Goal: Task Accomplishment & Management: Manage account settings

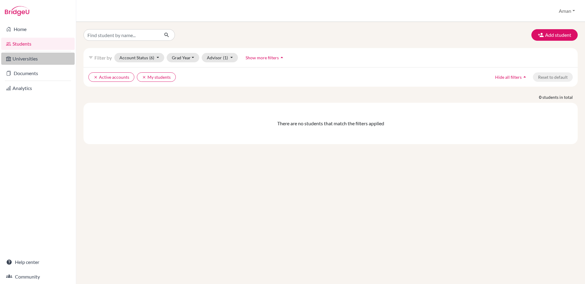
click at [29, 60] on link "Universities" at bounding box center [37, 59] width 73 height 12
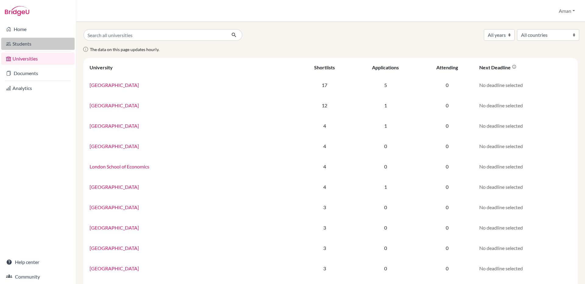
click at [39, 43] on link "Students" at bounding box center [37, 44] width 73 height 12
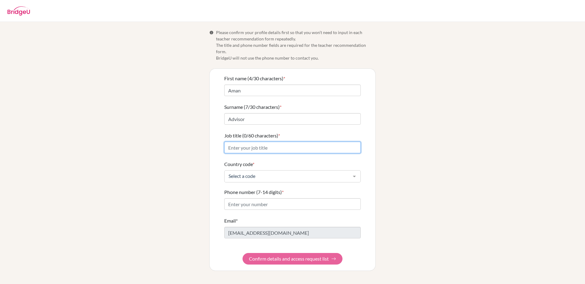
click at [248, 142] on input "Job title (0/60 characters) *" at bounding box center [292, 148] width 136 height 12
type input "test"
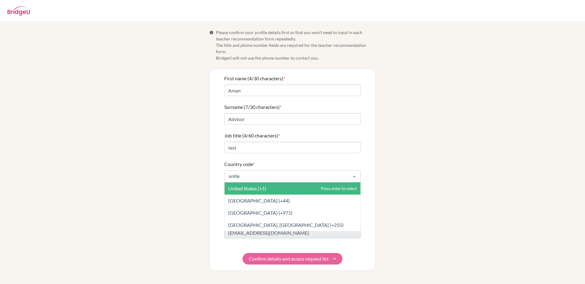
type input "united"
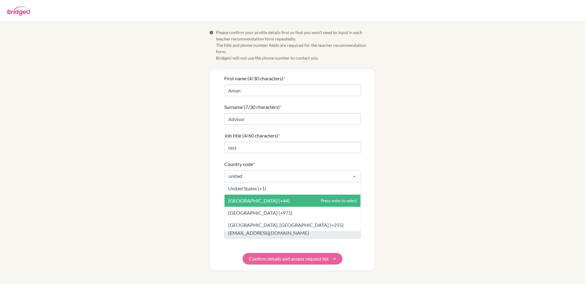
click at [277, 196] on span "United Kingdom (+44)" at bounding box center [292, 201] width 136 height 12
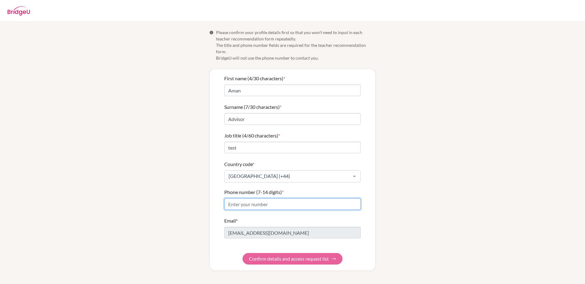
click at [266, 199] on input "Phone number (7-14 digits) *" at bounding box center [292, 205] width 136 height 12
type input "07756696607"
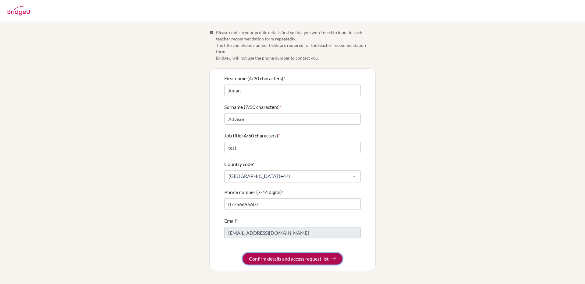
click at [290, 253] on button "Confirm details and access request list" at bounding box center [292, 259] width 100 height 12
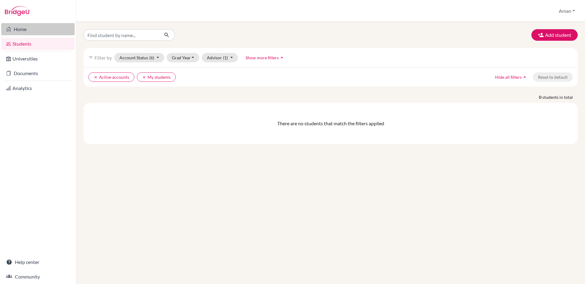
click at [36, 34] on link "Home" at bounding box center [37, 29] width 73 height 12
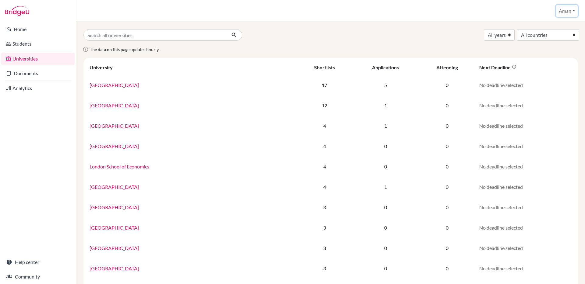
click at [570, 14] on button "Aman" at bounding box center [567, 11] width 22 height 12
click at [543, 52] on button "Log out" at bounding box center [554, 50] width 48 height 10
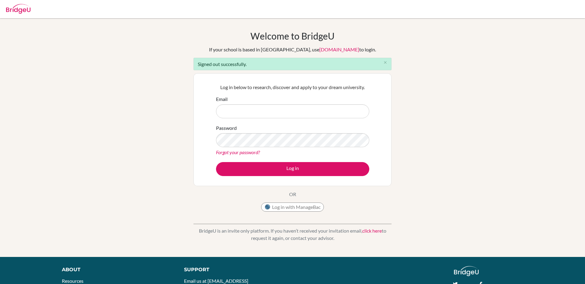
click at [276, 107] on input "Email" at bounding box center [292, 111] width 153 height 14
type input "aman.tank+advisor@bridge-u.com"
click at [216, 162] on button "Log in" at bounding box center [292, 169] width 153 height 14
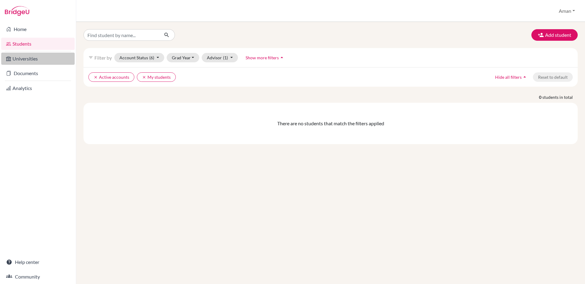
click at [30, 55] on link "Universities" at bounding box center [37, 59] width 73 height 12
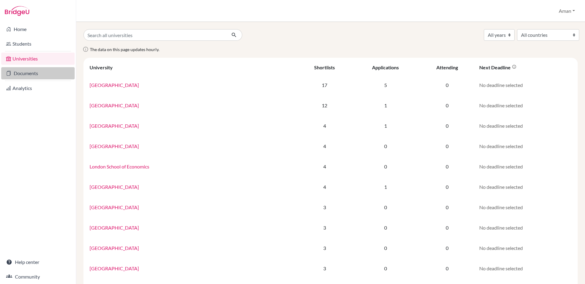
click at [30, 72] on link "Documents" at bounding box center [37, 73] width 73 height 12
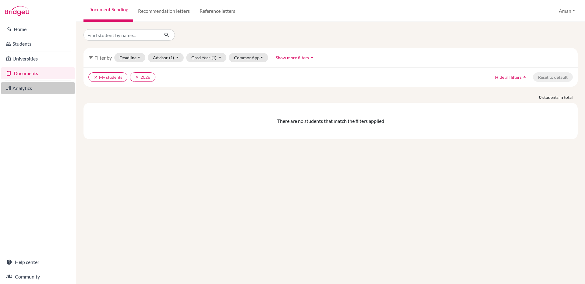
click at [28, 89] on link "Analytics" at bounding box center [37, 88] width 73 height 12
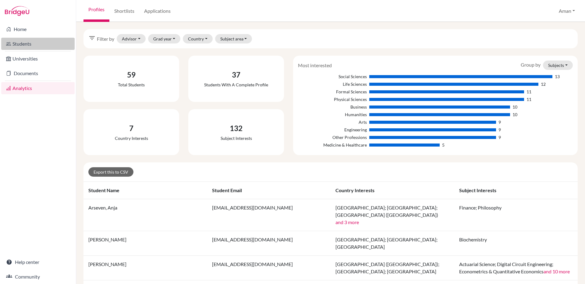
click at [30, 44] on link "Students" at bounding box center [37, 44] width 73 height 12
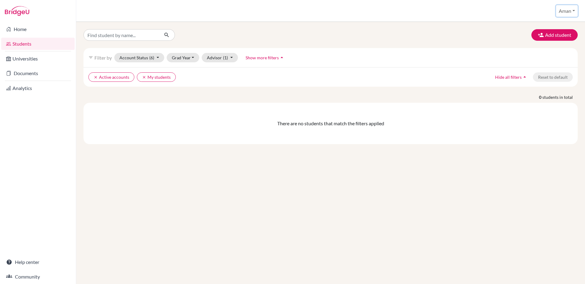
click at [574, 10] on button "Aman" at bounding box center [567, 11] width 22 height 12
click at [550, 52] on button "Log out" at bounding box center [554, 50] width 48 height 10
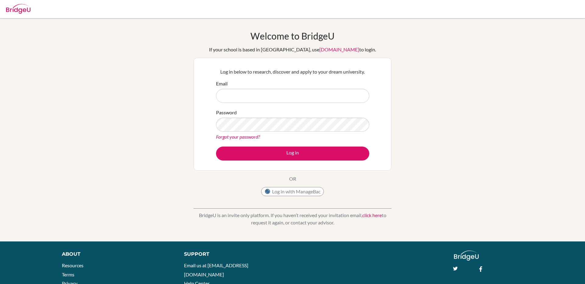
type input "[EMAIL_ADDRESS][DOMAIN_NAME]"
click at [216, 147] on button "Log in" at bounding box center [292, 154] width 153 height 14
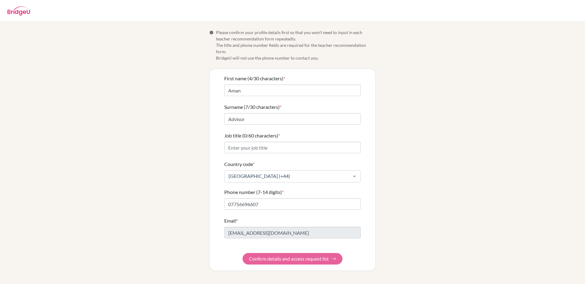
click at [21, 11] on img at bounding box center [18, 10] width 23 height 9
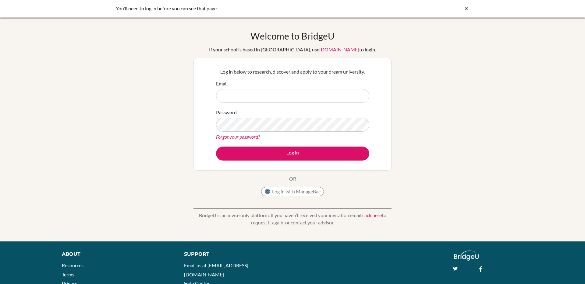
click at [275, 96] on input "Email" at bounding box center [292, 96] width 153 height 14
type input "[EMAIL_ADDRESS][DOMAIN_NAME]"
click at [216, 147] on button "Log in" at bounding box center [292, 154] width 153 height 14
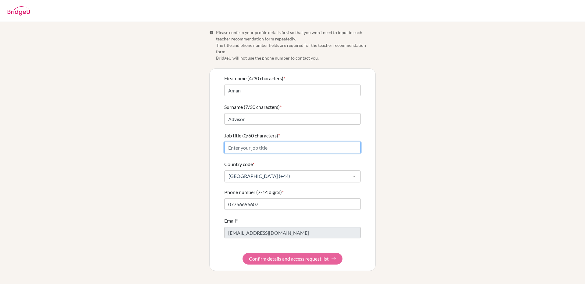
click at [263, 142] on input "Job title (0/60 characters) *" at bounding box center [292, 148] width 136 height 12
type input "title"
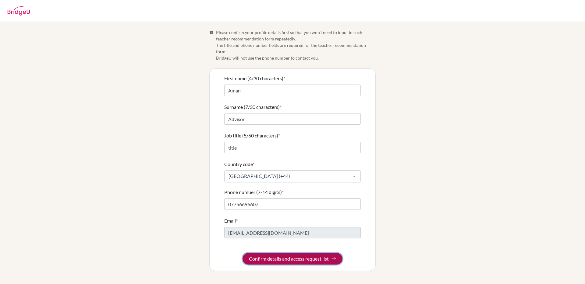
click at [291, 254] on button "Confirm details and access request list" at bounding box center [292, 259] width 100 height 12
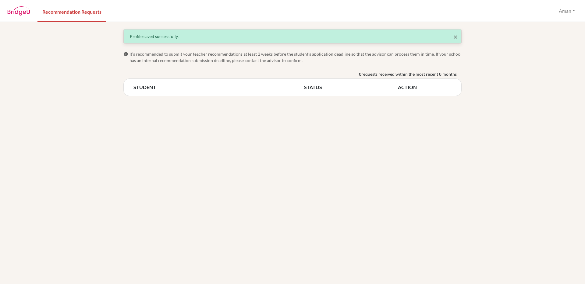
click at [16, 15] on img at bounding box center [18, 10] width 23 height 9
click at [574, 10] on button "Aman" at bounding box center [567, 11] width 22 height 12
click at [556, 39] on button "Log out" at bounding box center [559, 40] width 48 height 10
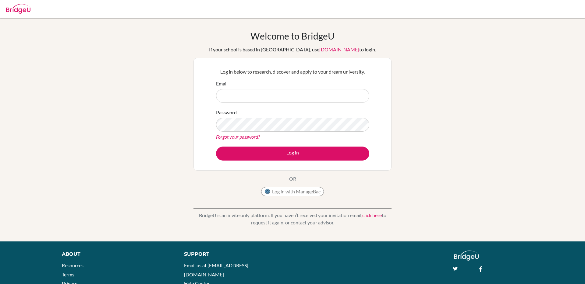
click at [275, 91] on input "Email" at bounding box center [292, 96] width 153 height 14
type input "[EMAIL_ADDRESS][DOMAIN_NAME]"
click at [216, 147] on button "Log in" at bounding box center [292, 154] width 153 height 14
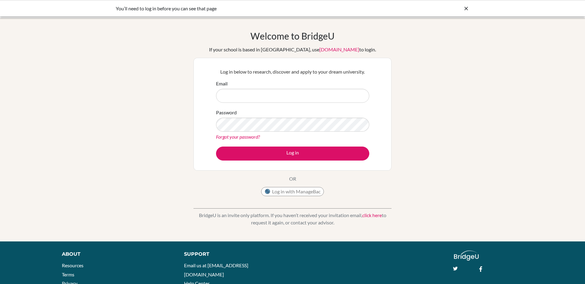
click at [262, 93] on input "Email" at bounding box center [292, 96] width 153 height 14
type input "[EMAIL_ADDRESS][DOMAIN_NAME]"
click at [216, 147] on button "Log in" at bounding box center [292, 154] width 153 height 14
click at [275, 94] on input "Email" at bounding box center [292, 96] width 153 height 14
type input "[EMAIL_ADDRESS][DOMAIN_NAME]"
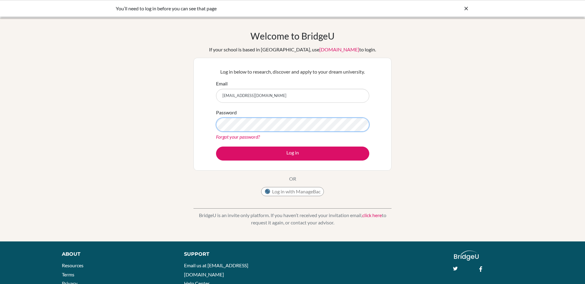
click at [216, 147] on button "Log in" at bounding box center [292, 154] width 153 height 14
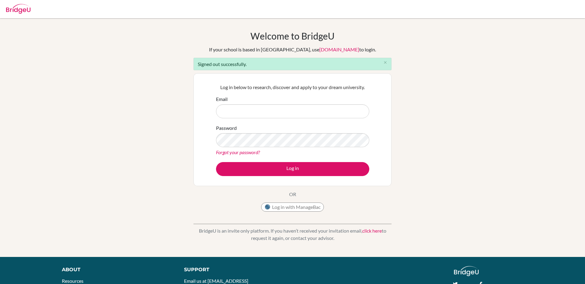
click at [247, 111] on input "Email" at bounding box center [292, 111] width 153 height 14
type input "[EMAIL_ADDRESS][DOMAIN_NAME]"
click at [216, 162] on button "Log in" at bounding box center [292, 169] width 153 height 14
